Goal: Task Accomplishment & Management: Manage account settings

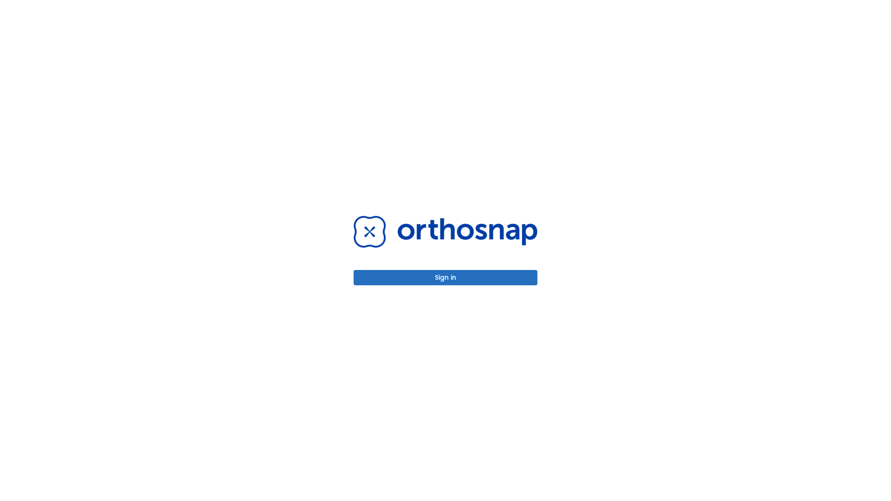
click at [446, 278] on button "Sign in" at bounding box center [446, 277] width 184 height 15
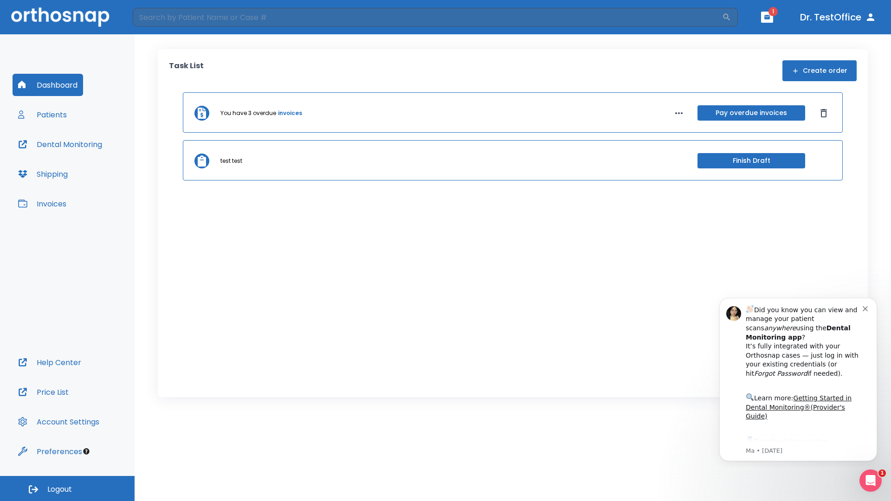
click at [67, 489] on span "Logout" at bounding box center [59, 490] width 25 height 10
